Goal: Task Accomplishment & Management: Use online tool/utility

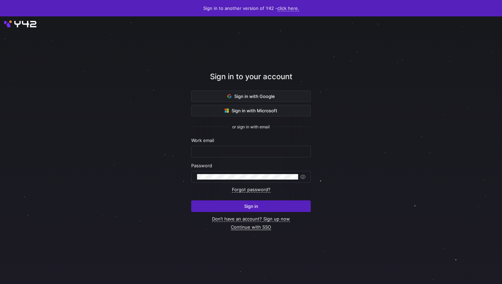
click at [260, 226] on link "Continue with SSO" at bounding box center [251, 227] width 40 height 6
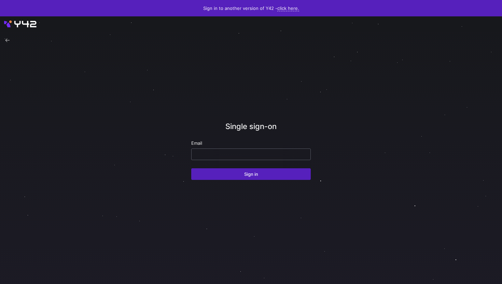
click at [253, 152] on input "email" at bounding box center [251, 154] width 108 height 5
type input "david.mccandless@juvare.com"
click at [191, 168] on button "Sign in" at bounding box center [251, 174] width 120 height 12
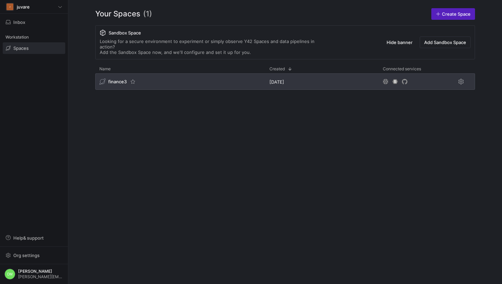
click at [221, 77] on div "finance3" at bounding box center [180, 81] width 170 height 16
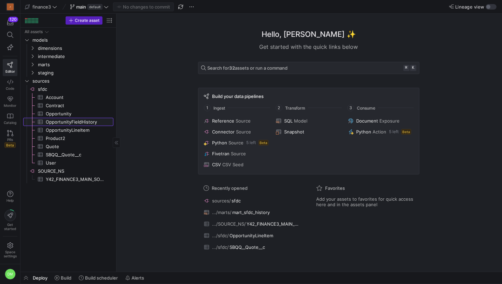
click at [79, 123] on span "OpportunityFieldHistory​​​​​​​​​" at bounding box center [76, 122] width 60 height 8
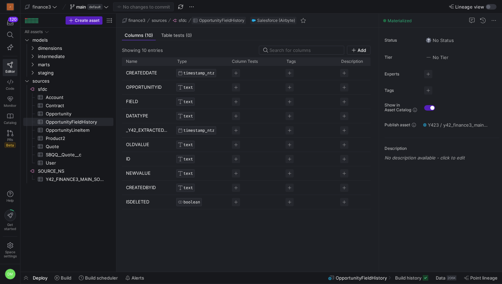
click at [219, 20] on span "OpportunityFieldHistory" at bounding box center [221, 20] width 45 height 5
click at [451, 124] on span "Y423 / y42_finance3_main / SOURCE__SFDC__OPPORTUNITYFIELDHISTORY" at bounding box center [458, 124] width 60 height 5
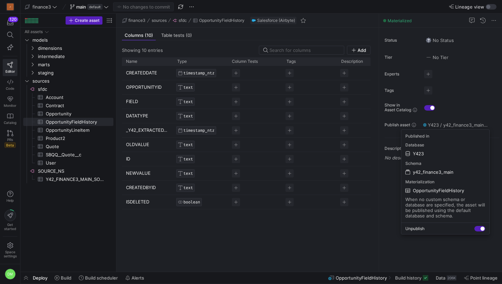
click at [446, 190] on span "OpportunityFieldHistory" at bounding box center [438, 190] width 51 height 5
click at [446, 190] on div "Status No Status Tier No Tier Experts No expert s Tags No tags Show in Asset Ca…" at bounding box center [440, 150] width 123 height 244
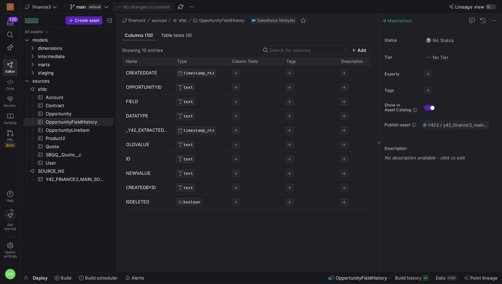
click at [460, 124] on span "Y423 / y42_finance3_main / SOURCE__SFDC__OPPORTUNITYFIELDHISTORY" at bounding box center [458, 124] width 60 height 5
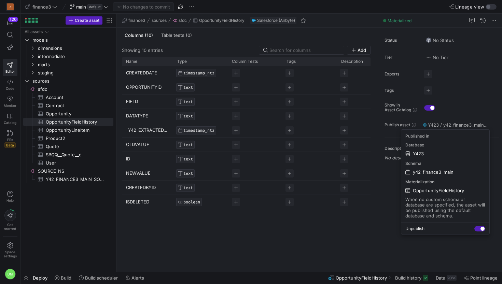
click at [440, 189] on span "OpportunityFieldHistory" at bounding box center [438, 190] width 51 height 5
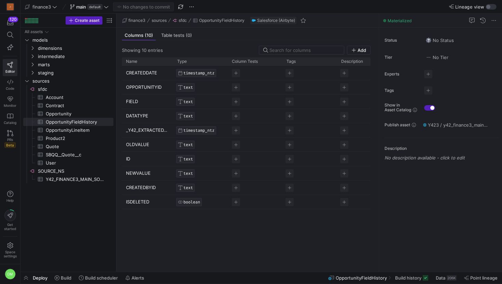
click at [440, 189] on div "Status No Status Tier No Tier Experts No expert s Tags No tags Show in Asset Ca…" at bounding box center [440, 150] width 123 height 244
click at [450, 127] on span "Y423 / y42_finance3_main / SOURCE__SFDC__OPPORTUNITYFIELDHISTORY" at bounding box center [458, 124] width 60 height 5
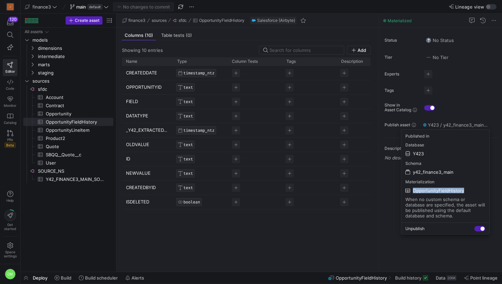
drag, startPoint x: 468, startPoint y: 188, endPoint x: 413, endPoint y: 192, distance: 54.8
click at [413, 192] on div "OpportunityFieldHistory" at bounding box center [445, 190] width 80 height 7
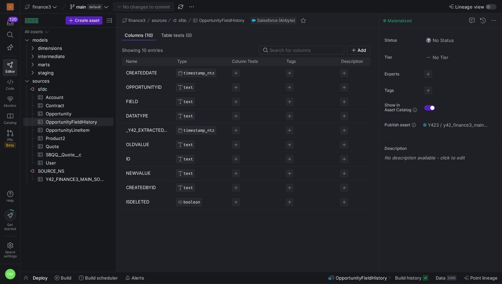
copy span "OpportunityFieldHistory"
click at [437, 125] on span "Y423 / y42_finance3_main / SOURCE__SFDC__OPPORTUNITYFIELDHISTORY" at bounding box center [458, 124] width 60 height 5
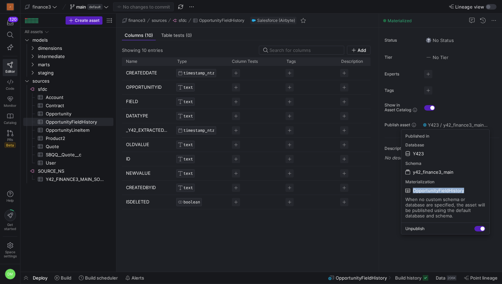
drag, startPoint x: 463, startPoint y: 192, endPoint x: 411, endPoint y: 188, distance: 52.8
click at [411, 188] on div "OpportunityFieldHistory" at bounding box center [445, 190] width 80 height 7
copy span "OpportunityFieldHistory"
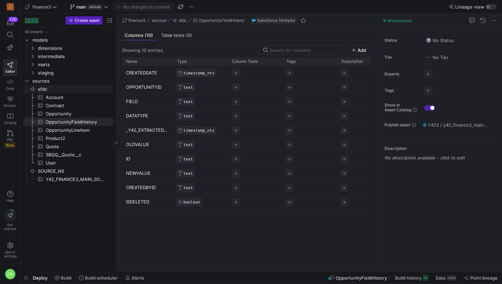
click at [56, 86] on span "sfdc​​​​​​​​" at bounding box center [75, 89] width 74 height 8
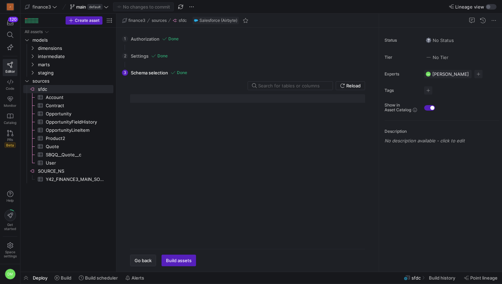
click at [150, 257] on span "button" at bounding box center [142, 260] width 25 height 11
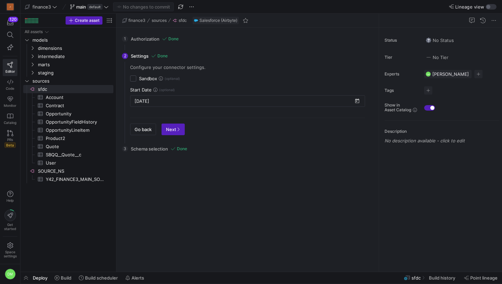
checkbox input "false"
click at [172, 130] on span "Next" at bounding box center [173, 129] width 14 height 5
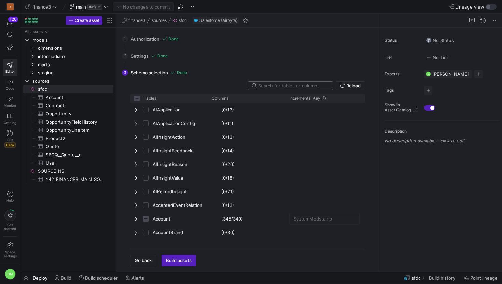
click at [288, 84] on input "text" at bounding box center [292, 85] width 69 height 5
type input "hist"
checkbox input "false"
type input "histo"
checkbox input "false"
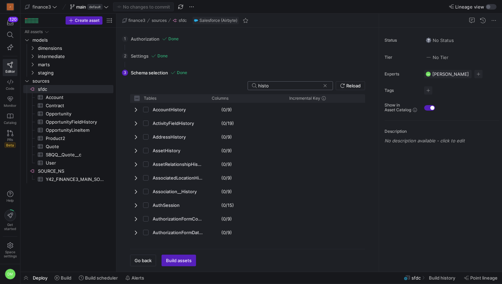
type input "histor"
checkbox input "false"
type input "history"
checkbox input "false"
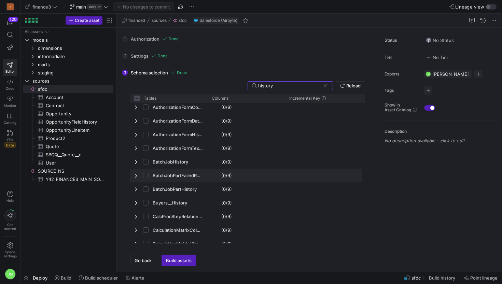
scroll to position [126, 0]
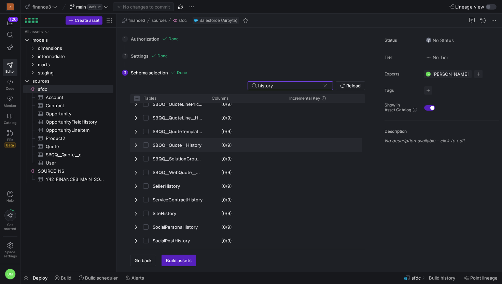
type input "history"
click at [136, 145] on span "Press SPACE to select this row." at bounding box center [136, 144] width 5 height 5
checkbox input "false"
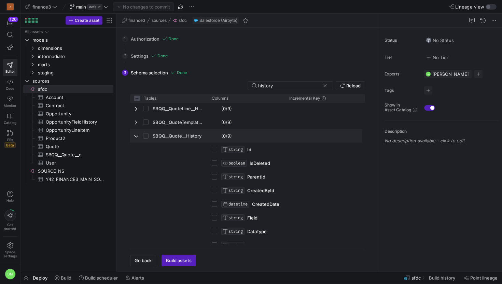
click at [145, 137] on input "Press Space to toggle row selection (unchecked)" at bounding box center [145, 135] width 5 height 5
checkbox input "true"
checkbox input "false"
checkbox input "true"
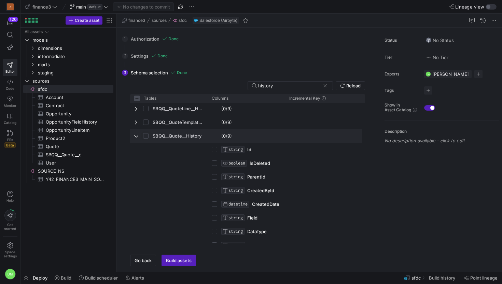
checkbox input "true"
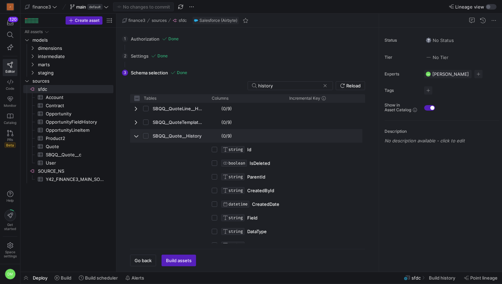
checkbox input "true"
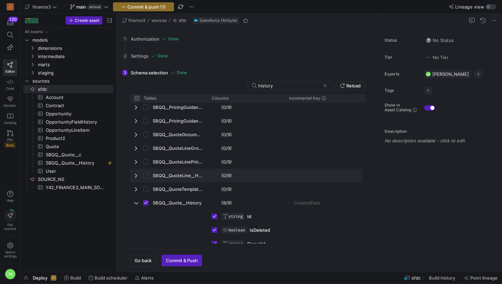
click at [147, 175] on input "Press Space to toggle row selection (unchecked)" at bounding box center [145, 175] width 5 height 5
checkbox input "true"
checkbox input "false"
checkbox input "true"
click at [137, 175] on span "Press SPACE to deselect this row." at bounding box center [136, 175] width 5 height 5
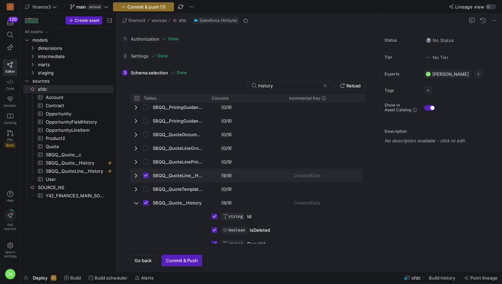
checkbox input "false"
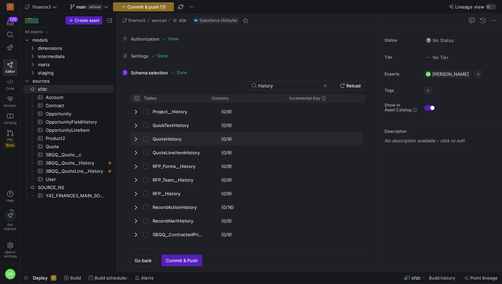
click at [147, 140] on input "Press Space to toggle row selection (unchecked)" at bounding box center [145, 138] width 5 height 5
checkbox input "true"
checkbox input "false"
checkbox input "true"
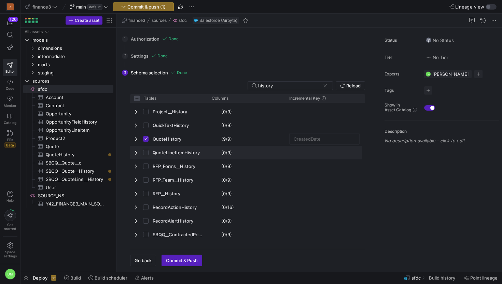
click at [146, 153] on input "Press Space to toggle row selection (unchecked)" at bounding box center [145, 152] width 5 height 5
checkbox input "true"
checkbox input "false"
checkbox input "true"
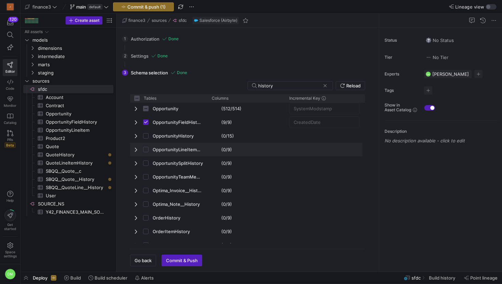
click at [145, 150] on input "Press Space to toggle row selection (unchecked)" at bounding box center [145, 149] width 5 height 5
checkbox input "true"
checkbox input "false"
checkbox input "true"
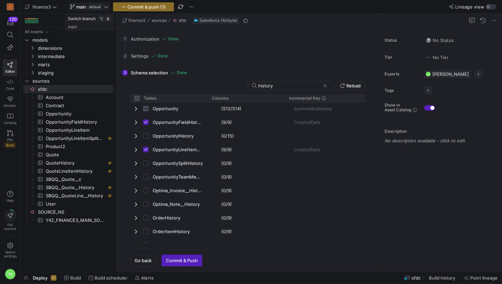
click at [106, 9] on icon at bounding box center [106, 6] width 5 height 5
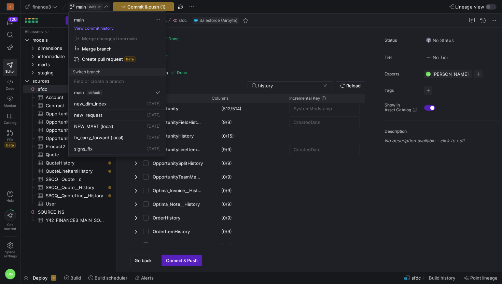
click at [109, 80] on input at bounding box center [117, 81] width 86 height 5
click at [188, 4] on div at bounding box center [251, 142] width 502 height 284
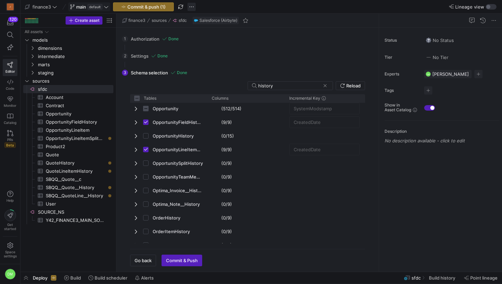
click at [190, 5] on span "button" at bounding box center [192, 7] width 8 height 8
click at [204, 27] on span "Create new branch" at bounding box center [218, 27] width 41 height 5
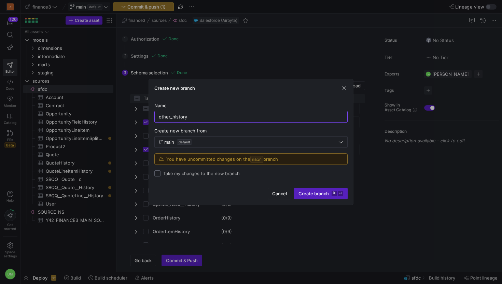
type input "other_history"
click at [160, 175] on input "Take my changes to the new branch" at bounding box center [157, 173] width 6 height 6
checkbox input "true"
click at [311, 192] on span "Create branch ⌘ ⏎" at bounding box center [321, 193] width 45 height 5
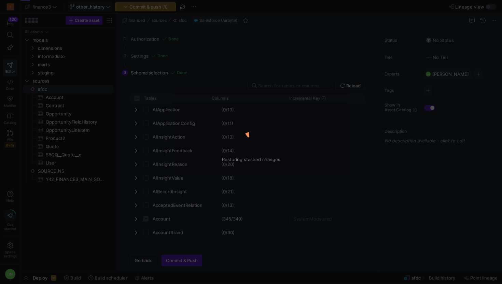
checkbox input "false"
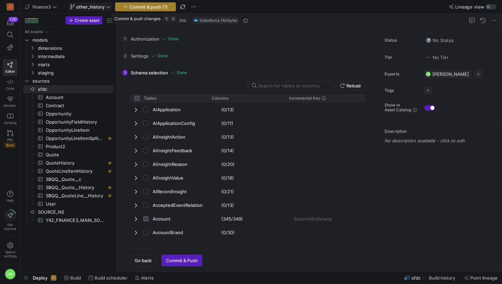
click at [161, 9] on span "Commit & push (1)" at bounding box center [148, 6] width 38 height 5
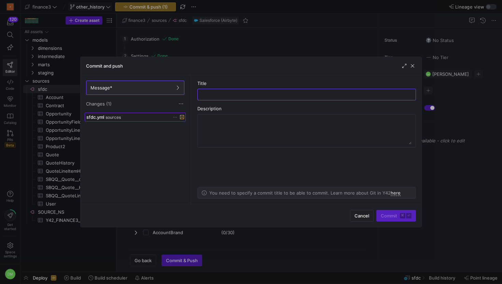
click at [133, 116] on div "sfdc.yml sources" at bounding box center [127, 116] width 83 height 5
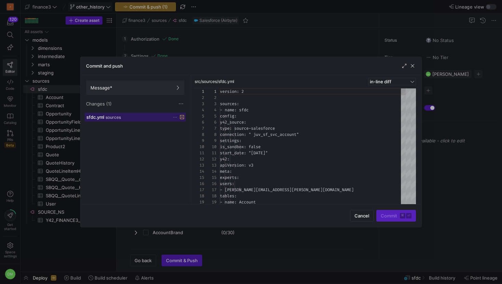
scroll to position [61, 0]
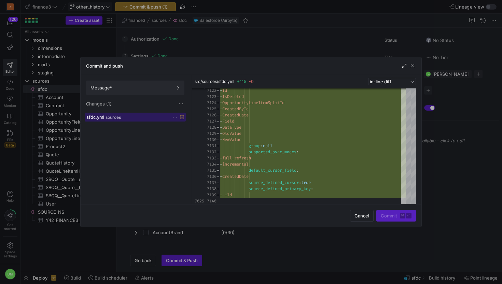
click at [398, 217] on div "Commit and push Message* Changes (1) sfdc.yml sources src/sources/sfdc.yml +115…" at bounding box center [251, 142] width 342 height 171
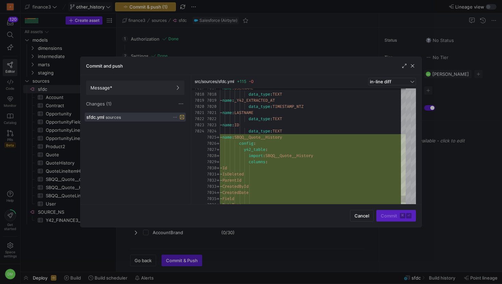
scroll to position [18, 66]
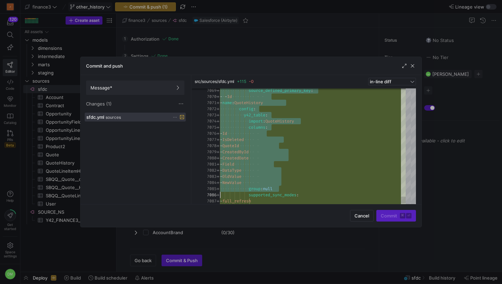
type textarea "- name: LASTNAME data_type: TEXT - name: ID data_type: TEXT - name: SBQQ__Quote…"
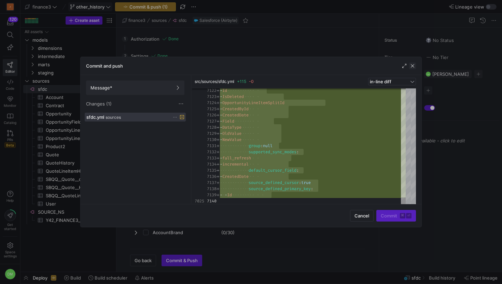
click at [414, 66] on span "button" at bounding box center [412, 66] width 7 height 7
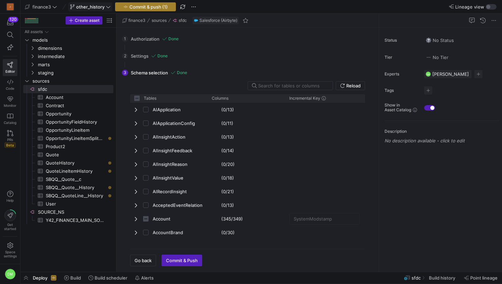
click at [150, 5] on span "Commit & push (1)" at bounding box center [148, 6] width 38 height 5
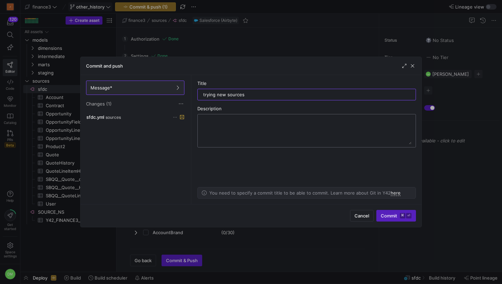
type input "trying new sources"
click at [239, 131] on textarea at bounding box center [307, 130] width 210 height 27
click at [392, 215] on span "Commit ⌘ ⏎" at bounding box center [396, 215] width 31 height 5
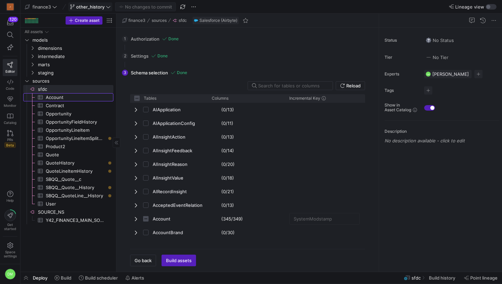
click at [51, 97] on span "Account​​​​​​​​​" at bounding box center [76, 98] width 60 height 8
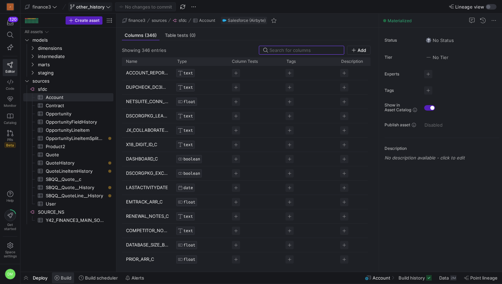
click at [67, 278] on span "Build" at bounding box center [66, 277] width 11 height 5
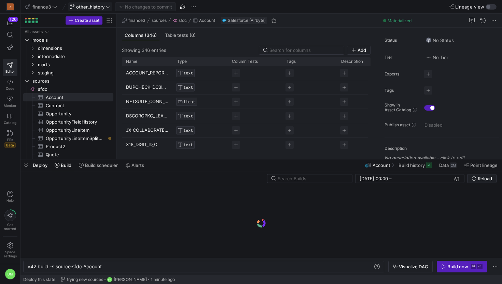
scroll to position [0, 74]
click at [119, 267] on div "y42 build -s source:sfdc.Account" at bounding box center [200, 266] width 345 height 5
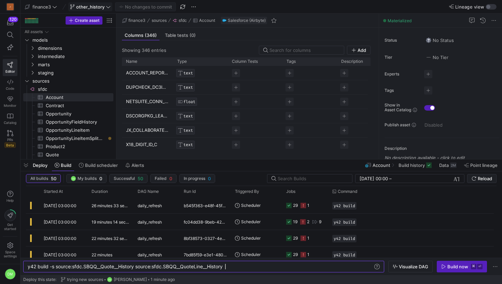
scroll to position [0, 197]
click at [166, 267] on div "y42 build -s source:sfdc.SBQQ__Quote__History sour ce:sfdc.SBQQ__QuoteLine__His…" at bounding box center [200, 266] width 345 height 5
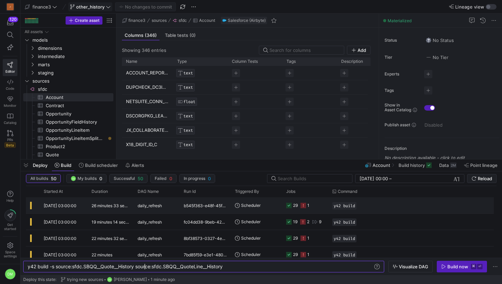
scroll to position [0, 114]
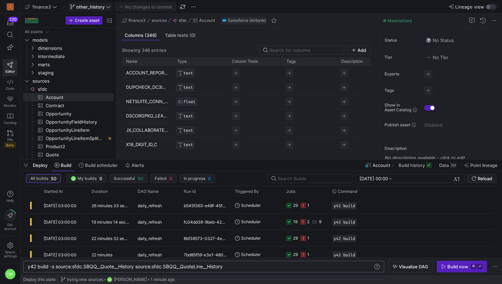
click at [247, 269] on div "y42 build -s source:sfdc.SBQQ__Quote__History sour ce:sfdc.SBQQ__QuoteLine__His…" at bounding box center [200, 266] width 345 height 5
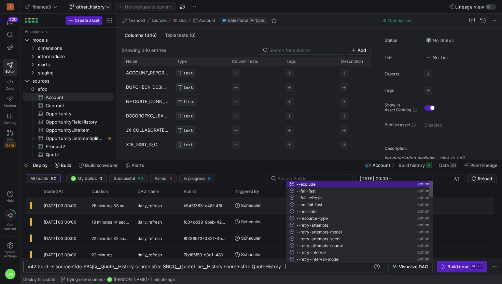
scroll to position [0, 335]
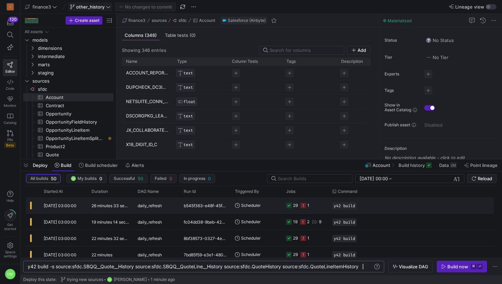
type textarea "y42 build -s source:sfdc.SBQQ__Quote__History source:sfdc.SBQQ__QuoteLine__Hist…"
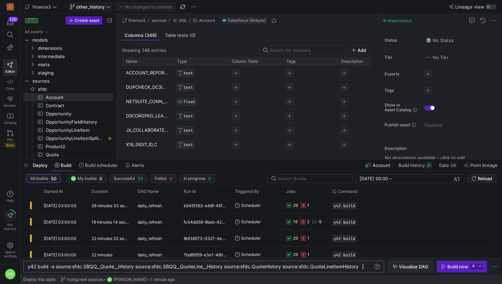
click at [419, 268] on span "Visualize DAG" at bounding box center [413, 266] width 29 height 5
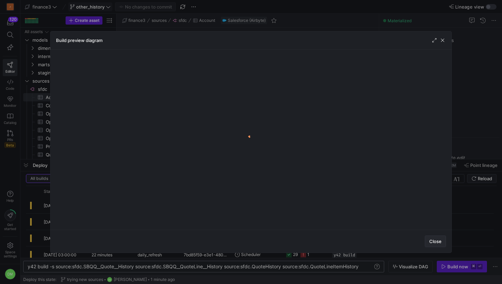
click at [440, 239] on span "Close" at bounding box center [435, 241] width 12 height 5
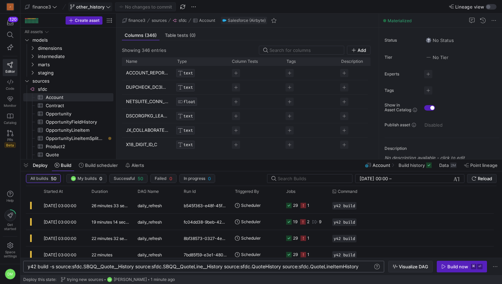
click at [420, 268] on span "Visualize DAG" at bounding box center [413, 266] width 29 height 5
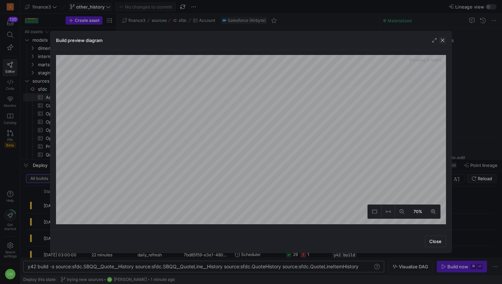
click at [444, 40] on span "button" at bounding box center [442, 40] width 7 height 7
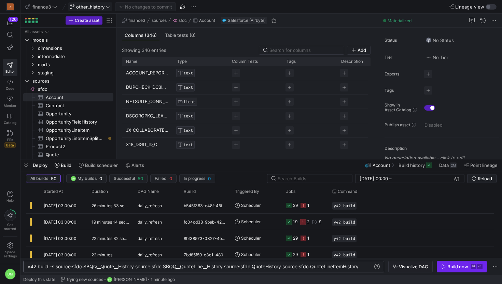
click at [453, 265] on div "Build now" at bounding box center [458, 266] width 21 height 5
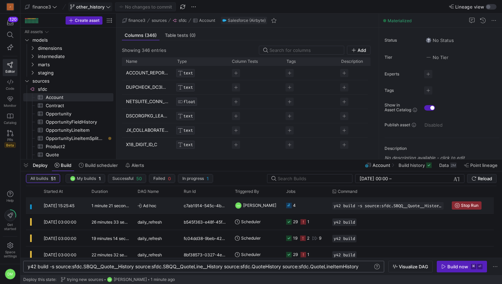
click at [217, 208] on div "c7ab1914-545c-4b5c-801b-4c1d4cb21a0d" at bounding box center [205, 205] width 51 height 16
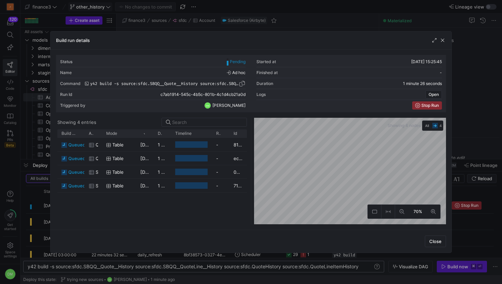
click at [243, 84] on span "button" at bounding box center [242, 83] width 7 height 7
